Goal: Information Seeking & Learning: Find specific fact

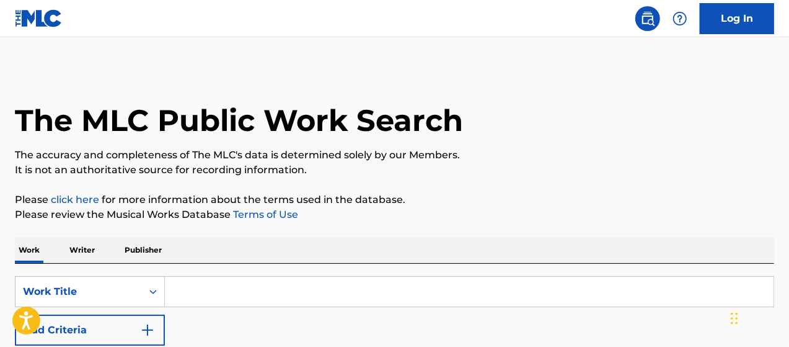
click at [319, 282] on input "Search Form" at bounding box center [469, 291] width 609 height 30
paste input "LA QUETE"
type input "LA QUETE"
click at [124, 329] on button "Add Criteria" at bounding box center [90, 329] width 150 height 31
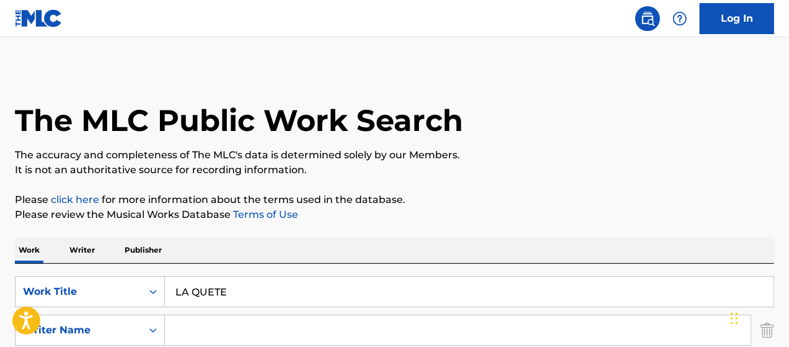
click at [218, 327] on input "Search Form" at bounding box center [458, 330] width 586 height 30
type input "[PERSON_NAME]"
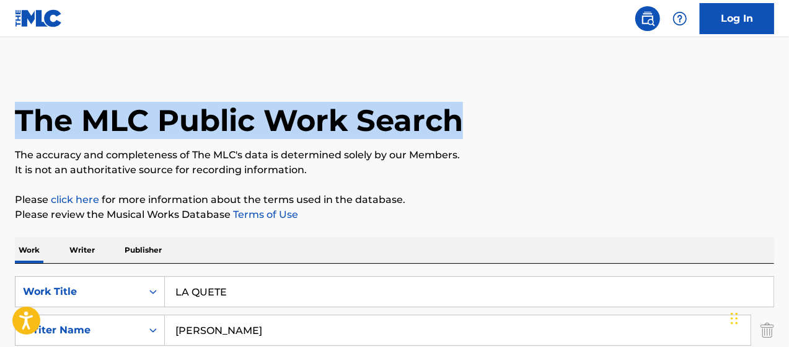
drag, startPoint x: 788, startPoint y: 15, endPoint x: 793, endPoint y: 59, distance: 43.6
click at [788, 59] on html "Accessibility Screen-Reader Guide, Feedback, and Issue Reporting | New window C…" at bounding box center [394, 173] width 789 height 347
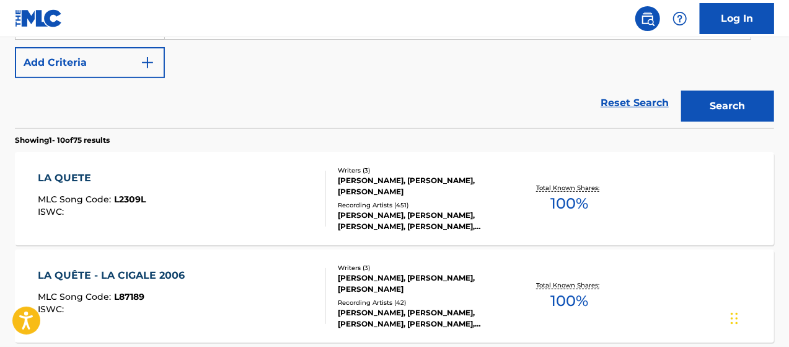
scroll to position [311, 0]
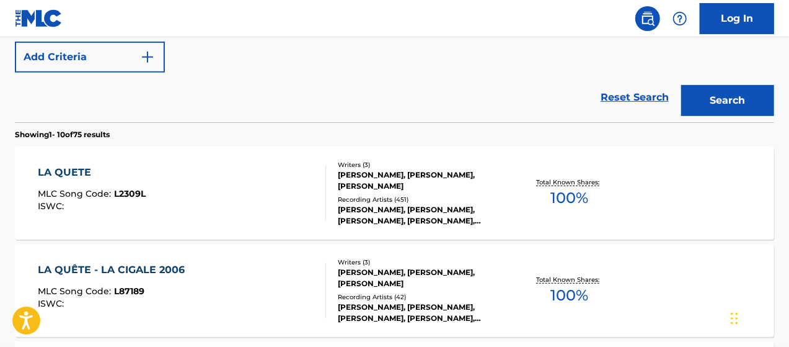
click at [459, 204] on div "[PERSON_NAME], [PERSON_NAME], [PERSON_NAME], [PERSON_NAME], [PERSON_NAME]" at bounding box center [422, 215] width 169 height 22
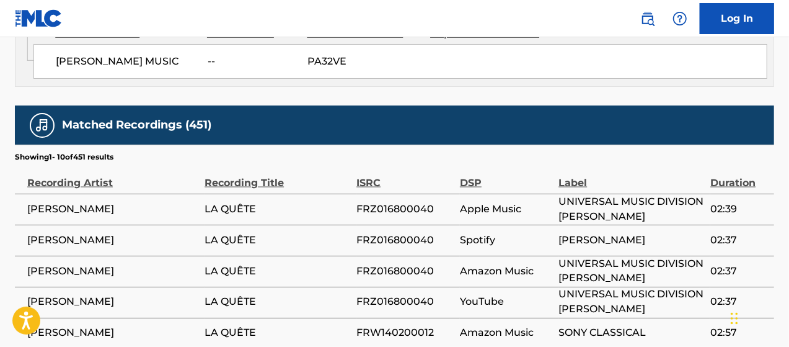
scroll to position [906, 0]
